Goal: Task Accomplishment & Management: Complete application form

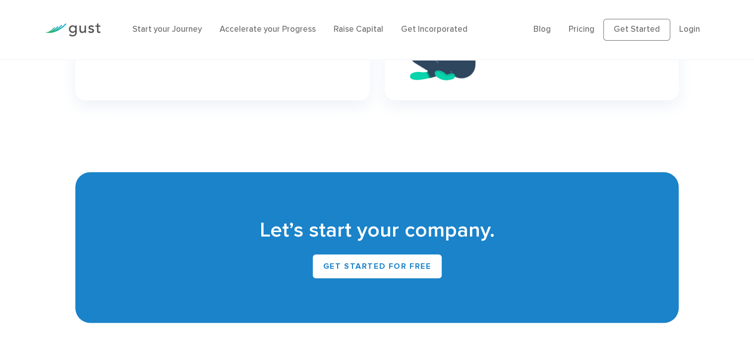
scroll to position [4383, 0]
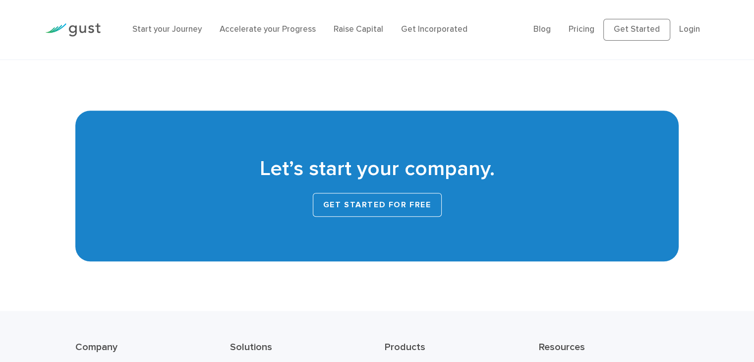
click at [346, 195] on link "Get Started for Free" at bounding box center [377, 205] width 129 height 24
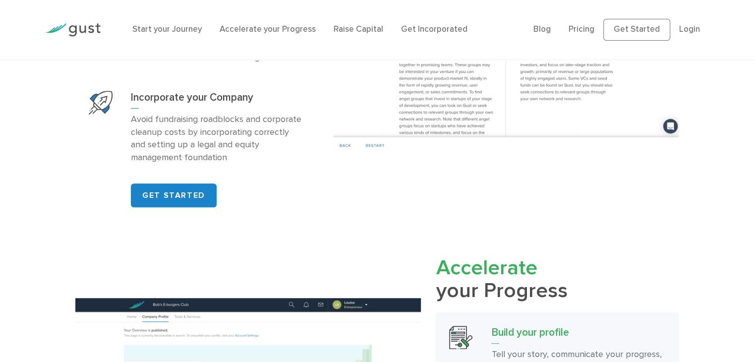
scroll to position [782, 0]
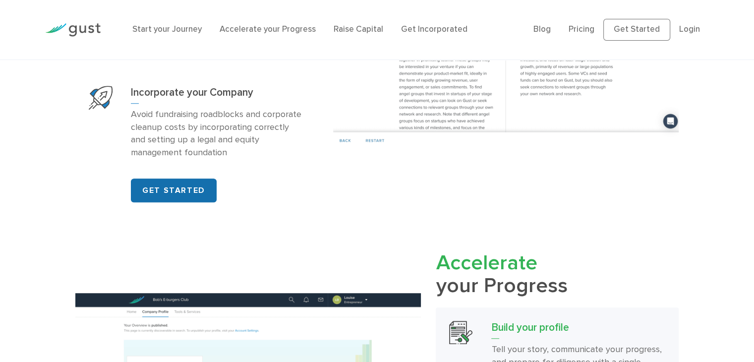
click at [183, 187] on link "GET STARTED" at bounding box center [174, 190] width 86 height 24
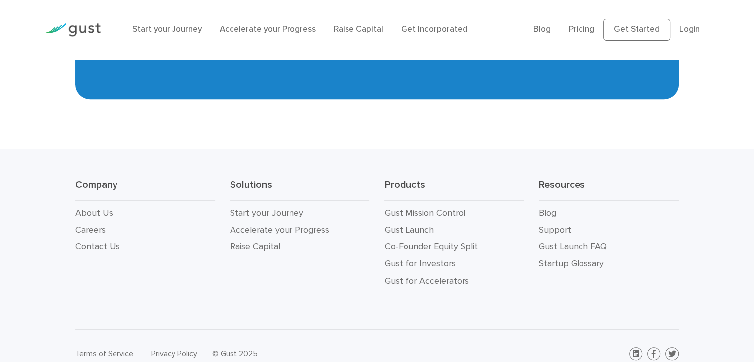
scroll to position [4544, 0]
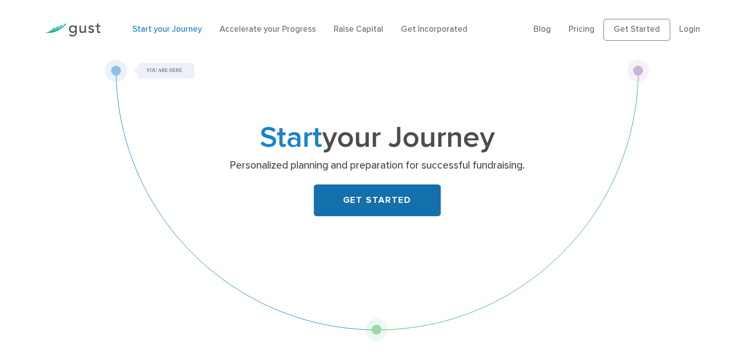
click at [355, 192] on link "GET STARTED" at bounding box center [377, 200] width 127 height 32
